Goal: Navigation & Orientation: Find specific page/section

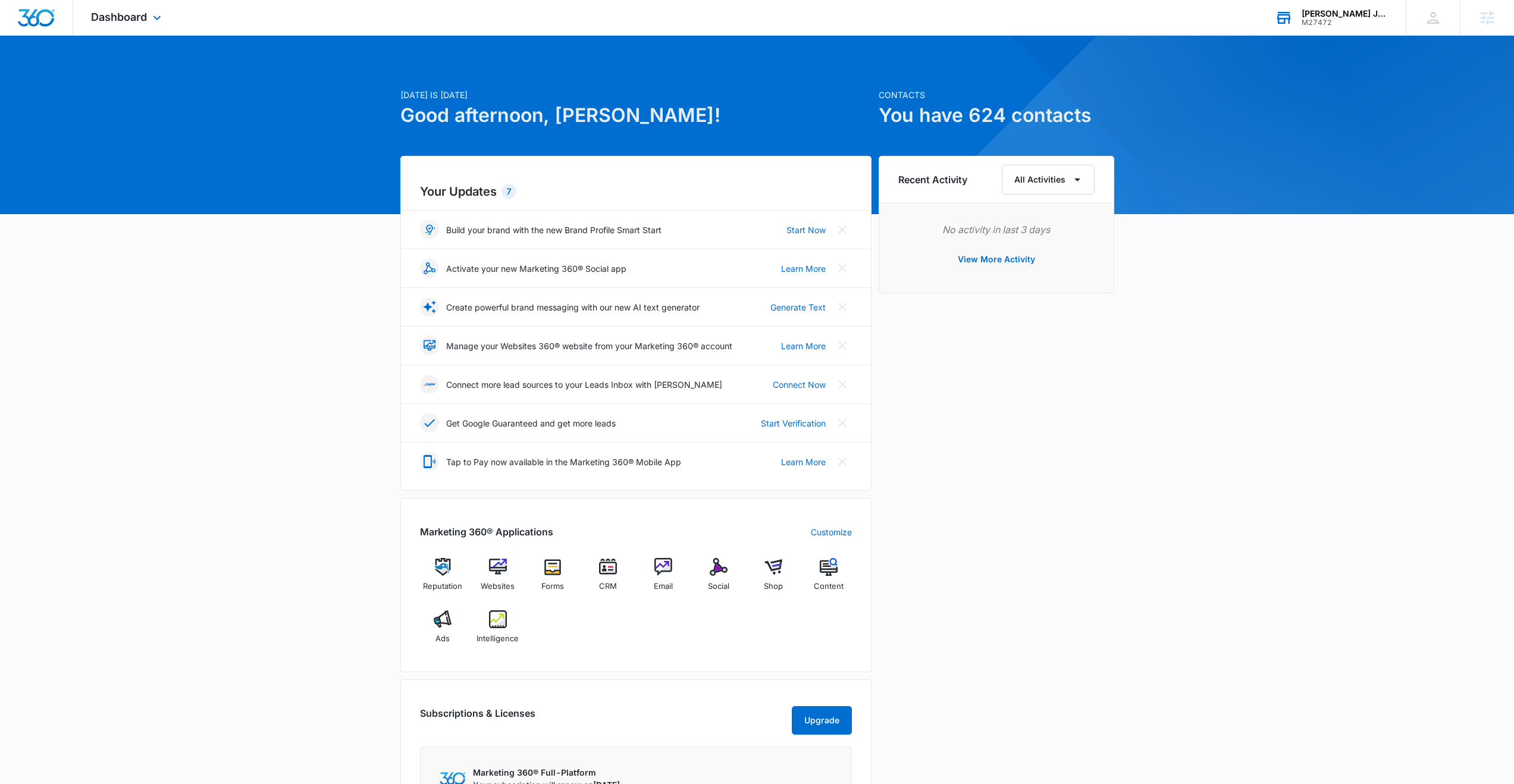
click at [1335, 15] on div "[PERSON_NAME] Janitorial" at bounding box center [1345, 14] width 87 height 10
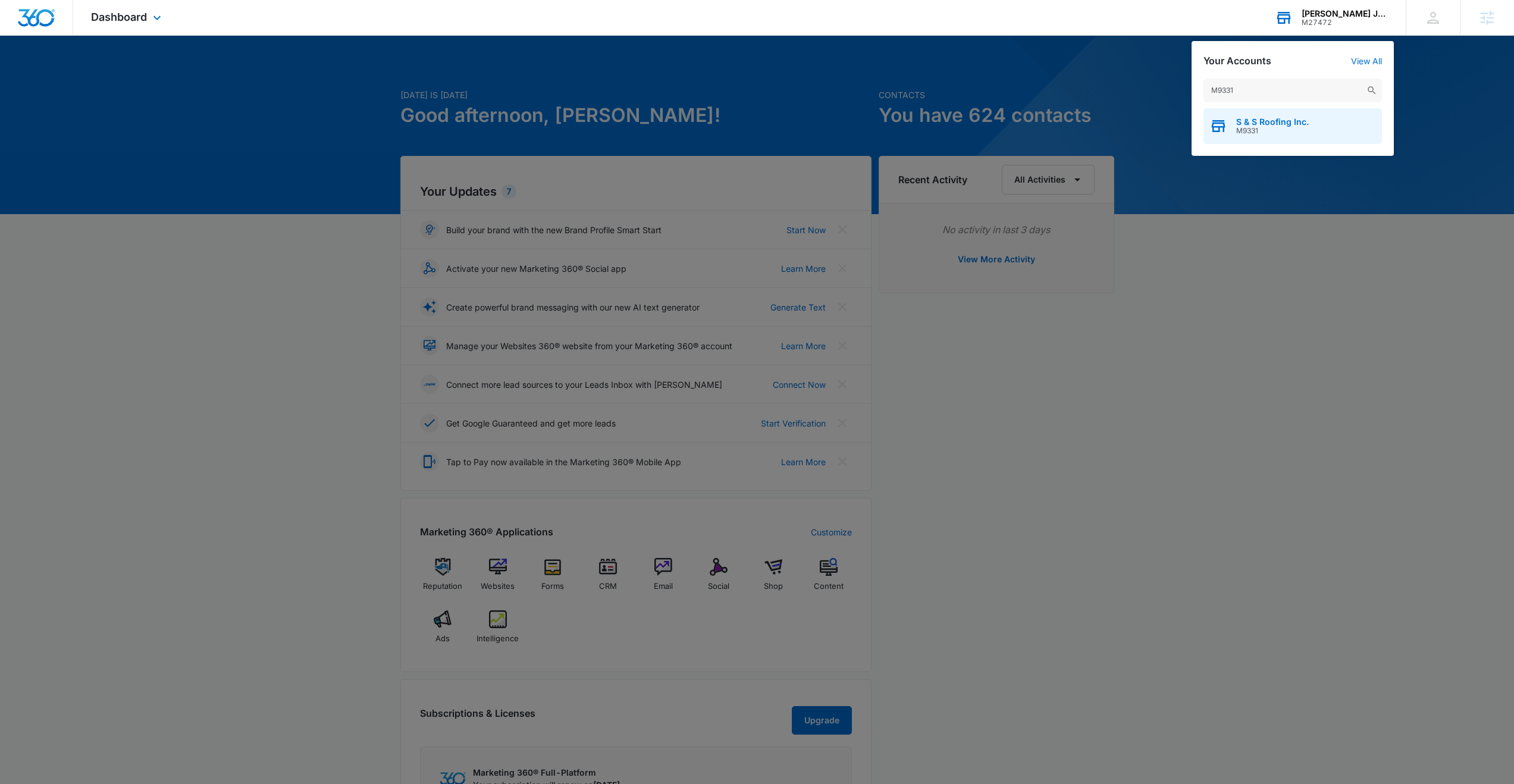
type input "M9331"
click at [1245, 118] on span "S & S Roofing Inc." at bounding box center [1273, 122] width 73 height 10
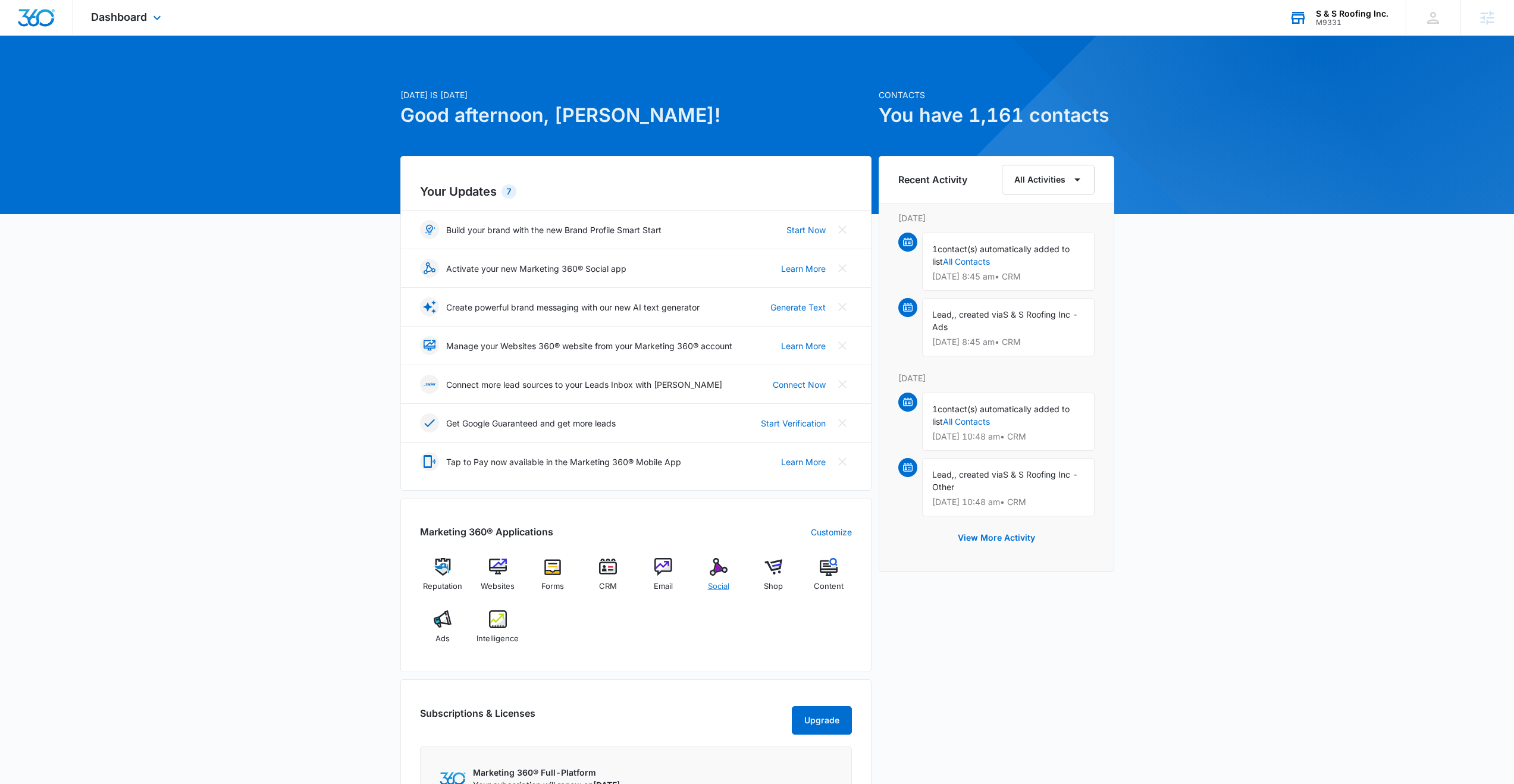
click at [717, 572] on img at bounding box center [719, 567] width 18 height 18
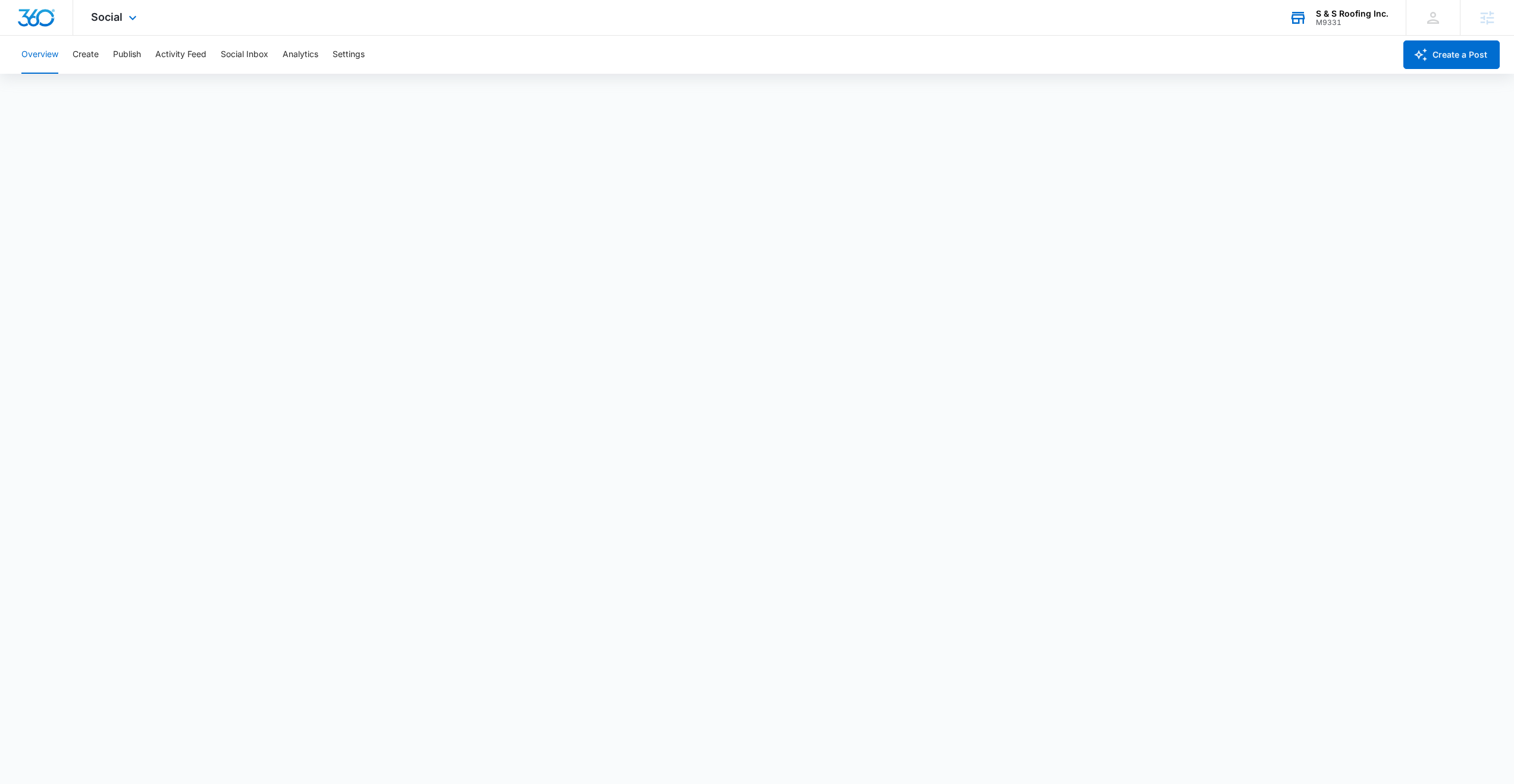
scroll to position [3, 0]
click at [119, 50] on button "Publish" at bounding box center [127, 54] width 28 height 38
click at [92, 93] on button "Schedules" at bounding box center [91, 91] width 40 height 33
click at [83, 55] on button "Create" at bounding box center [86, 54] width 26 height 38
click at [104, 90] on button "Approvals" at bounding box center [116, 91] width 40 height 33
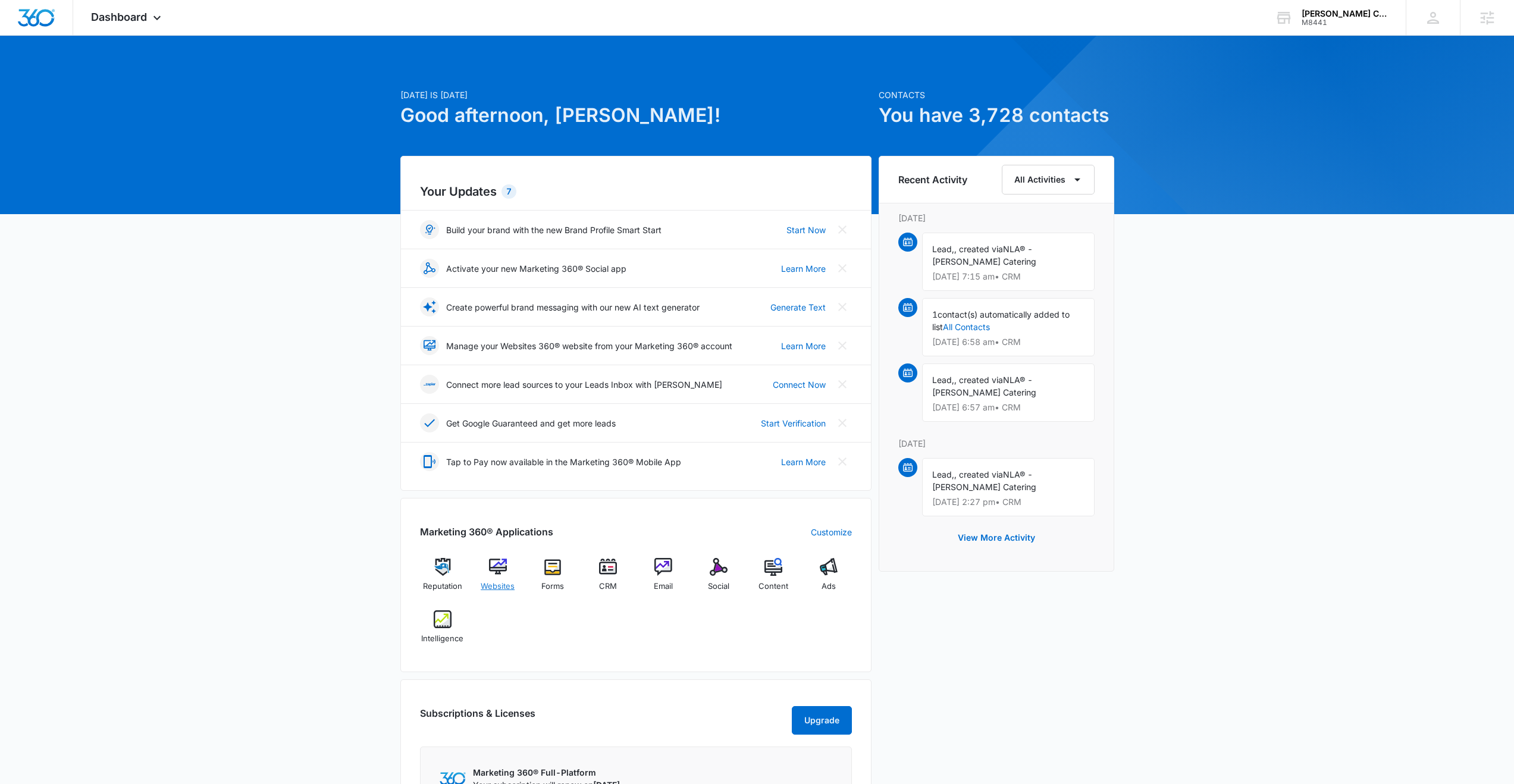
click at [497, 570] on img at bounding box center [498, 567] width 18 height 18
